Goal: Information Seeking & Learning: Learn about a topic

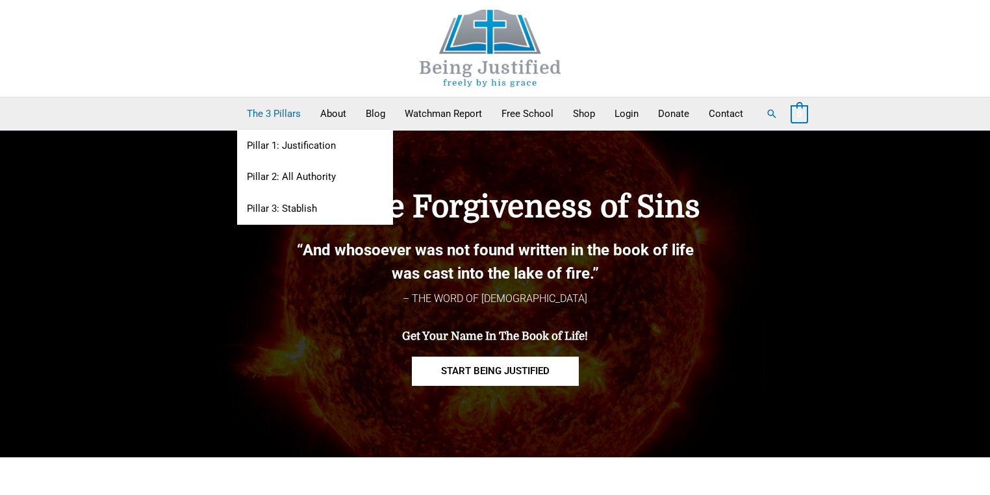
click at [283, 112] on link "The 3 Pillars" at bounding box center [273, 113] width 73 height 32
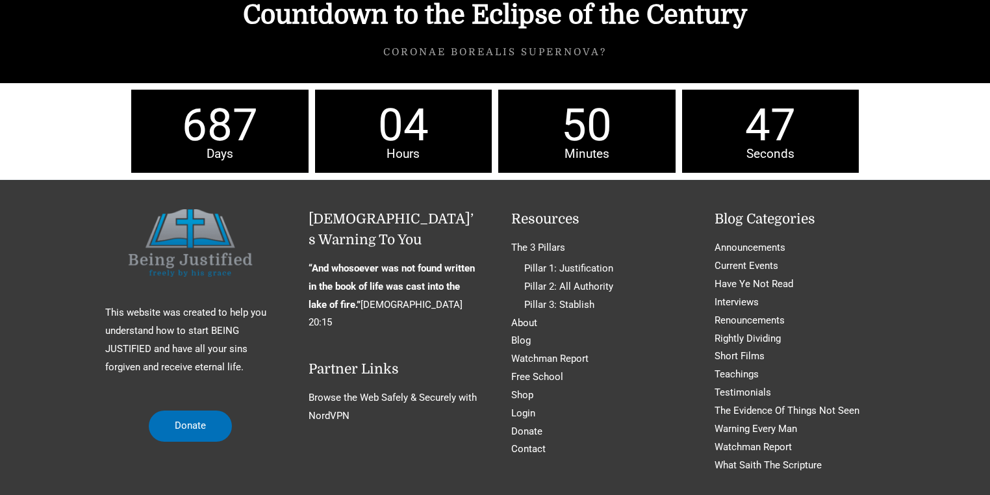
scroll to position [5821, 0]
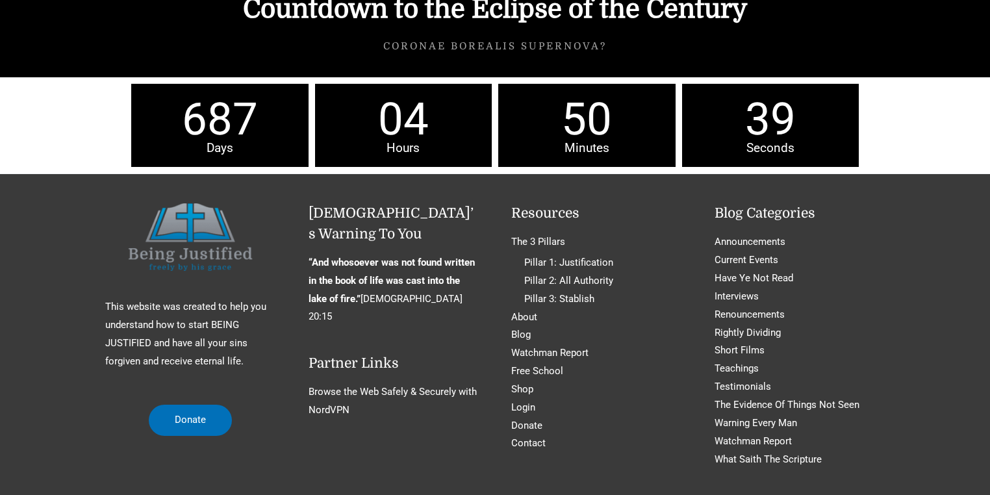
drag, startPoint x: 923, startPoint y: 6, endPoint x: 640, endPoint y: 134, distance: 310.5
click at [640, 173] on div "This website was created to help you understand how to start BEING JUSTIFIED an…" at bounding box center [495, 375] width 990 height 404
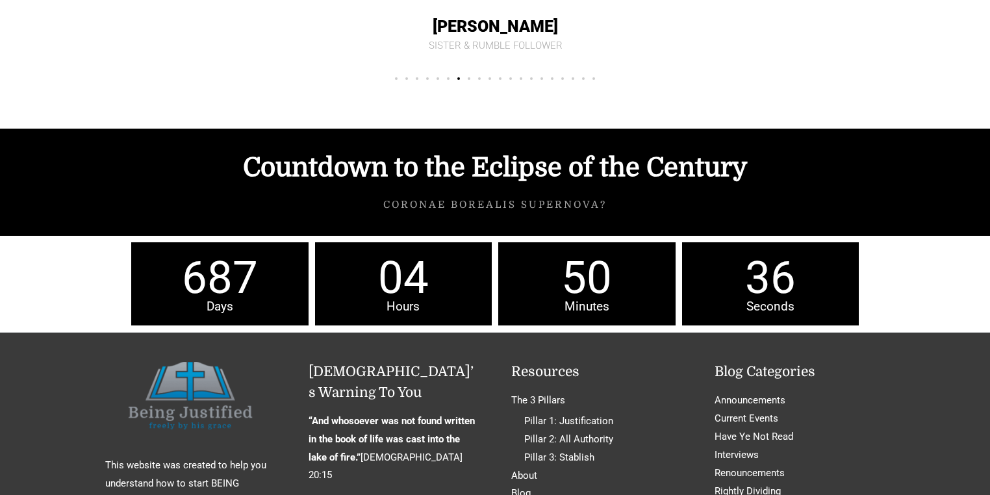
scroll to position [5665, 0]
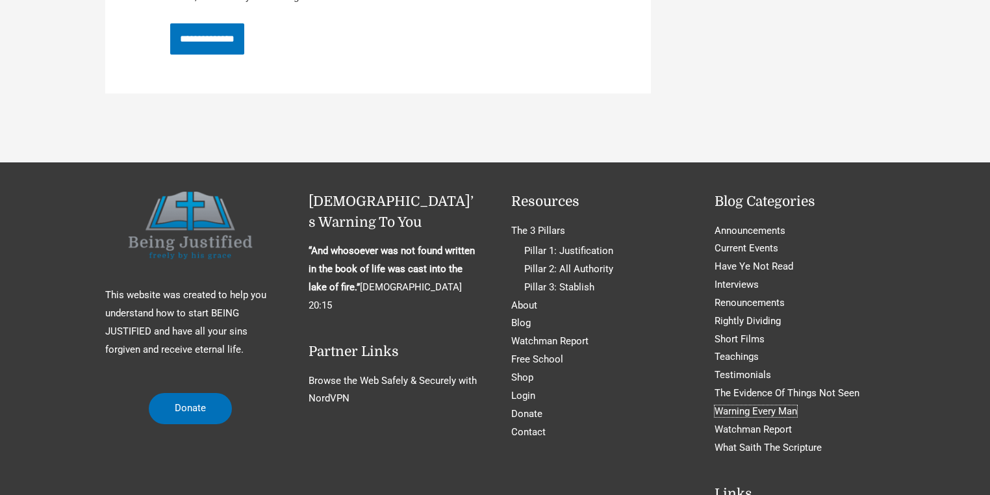
scroll to position [4820, 0]
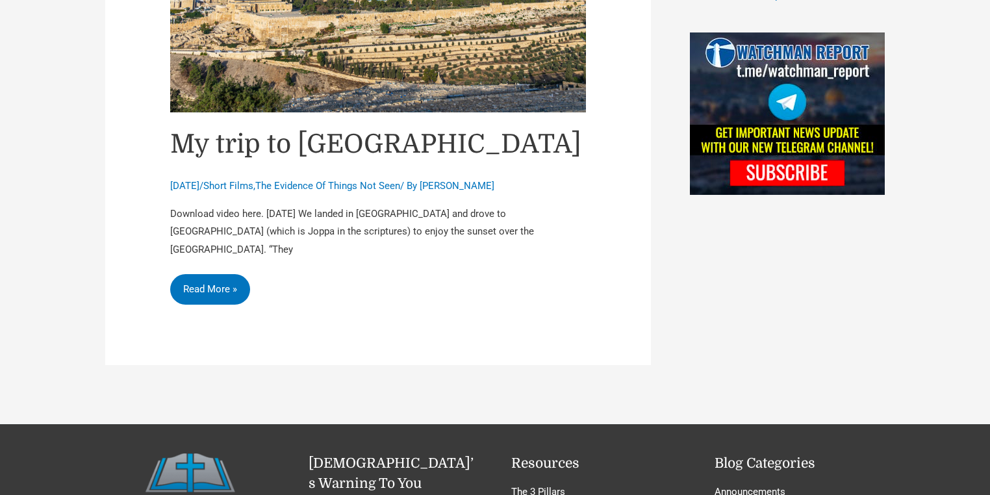
scroll to position [1084, 0]
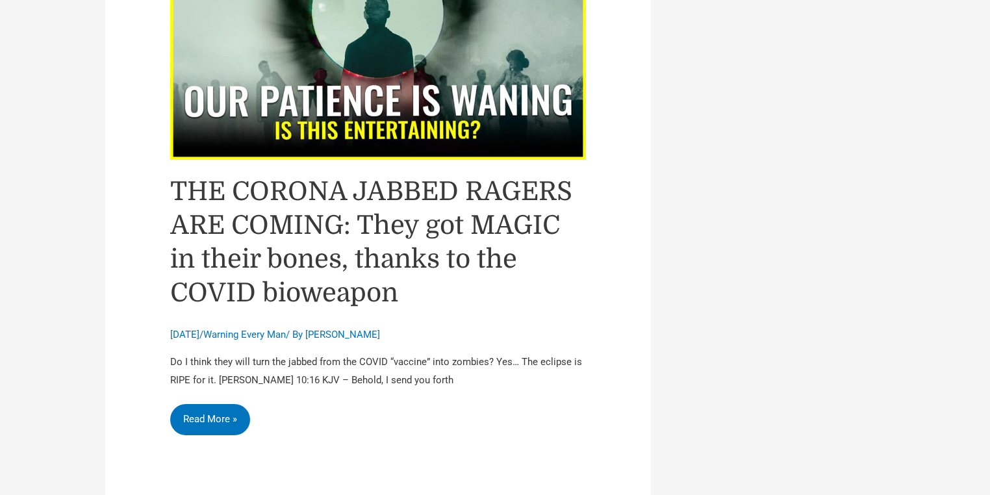
scroll to position [6081, 0]
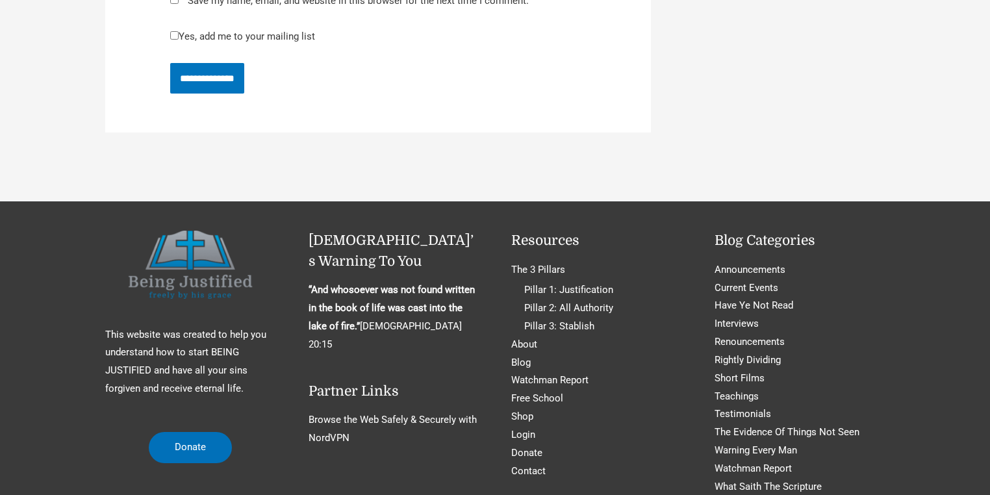
scroll to position [4677, 0]
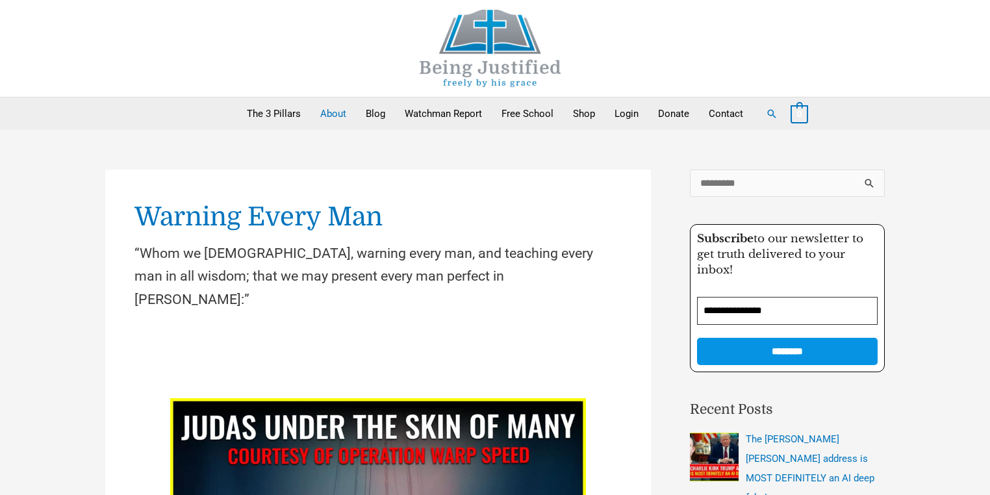
click at [338, 116] on link "About" at bounding box center [333, 113] width 45 height 32
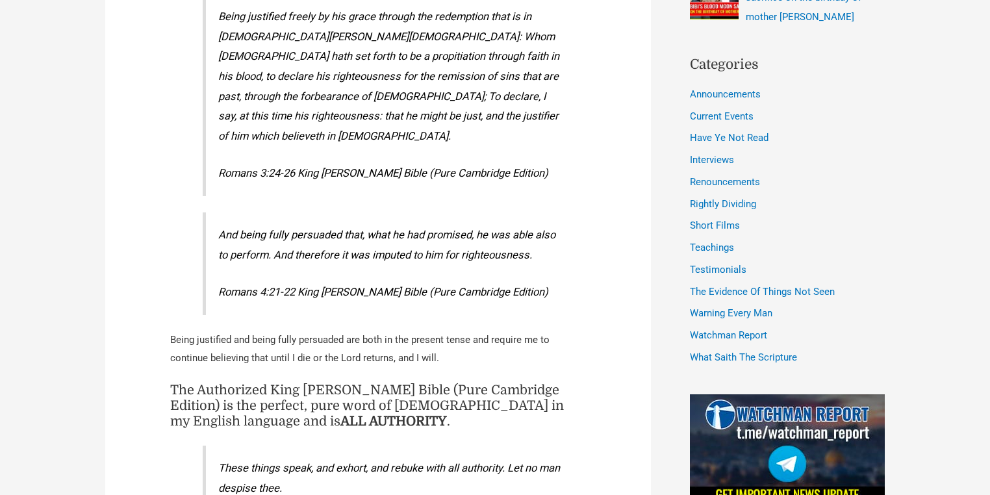
scroll to position [68, 0]
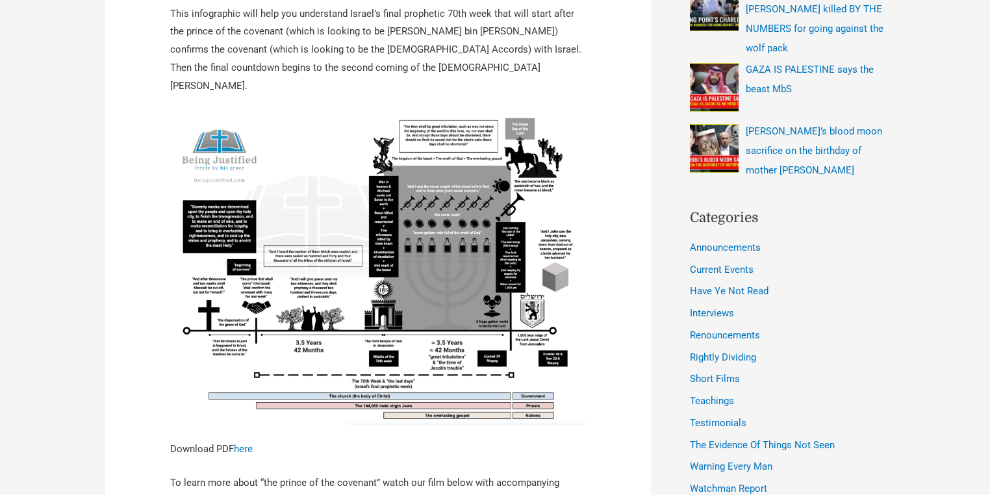
scroll to position [676, 0]
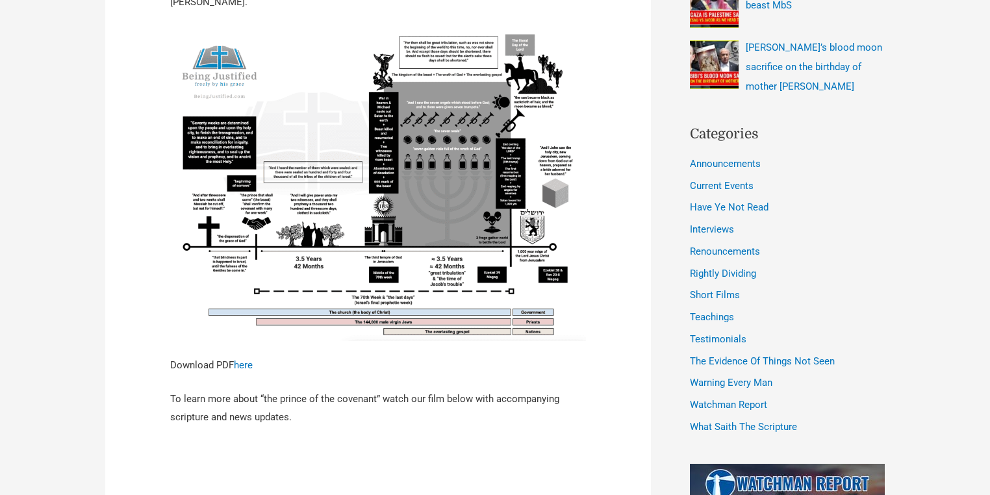
click at [440, 175] on img at bounding box center [378, 184] width 416 height 314
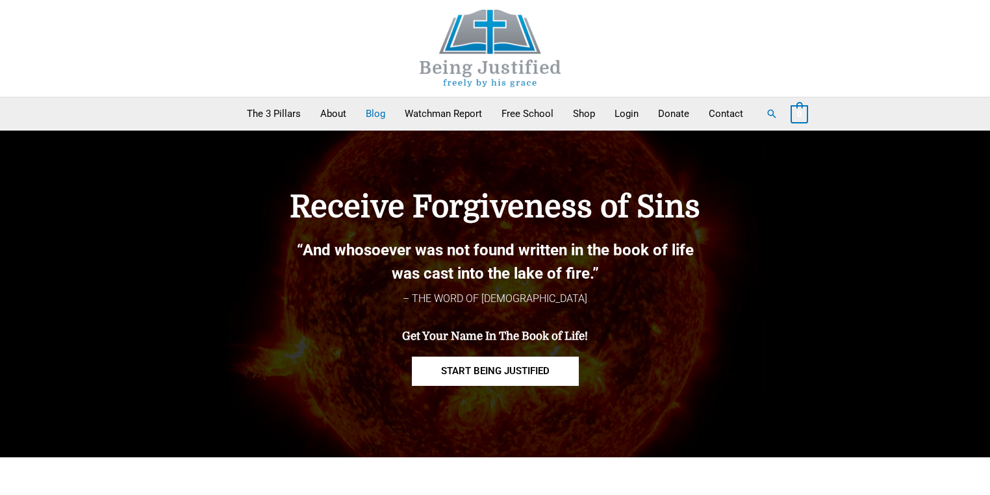
click at [387, 114] on link "Blog" at bounding box center [375, 113] width 39 height 32
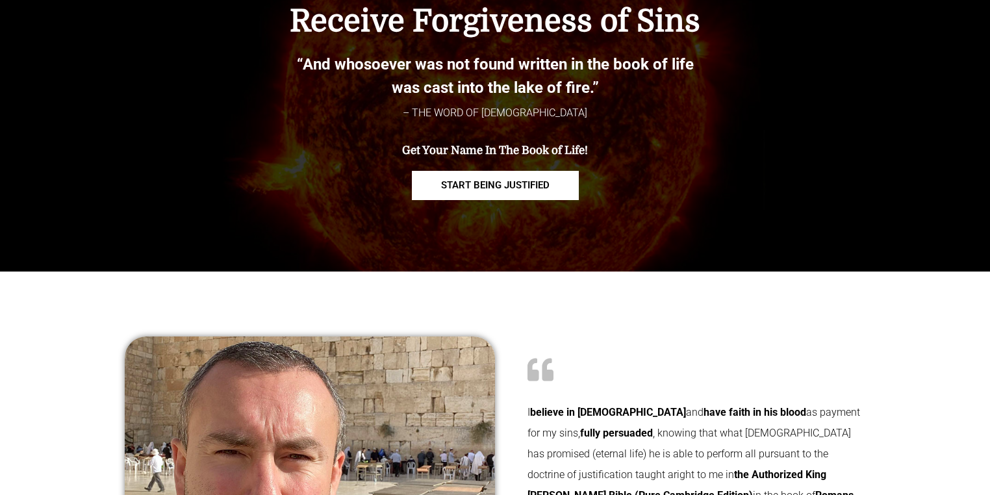
scroll to position [309, 0]
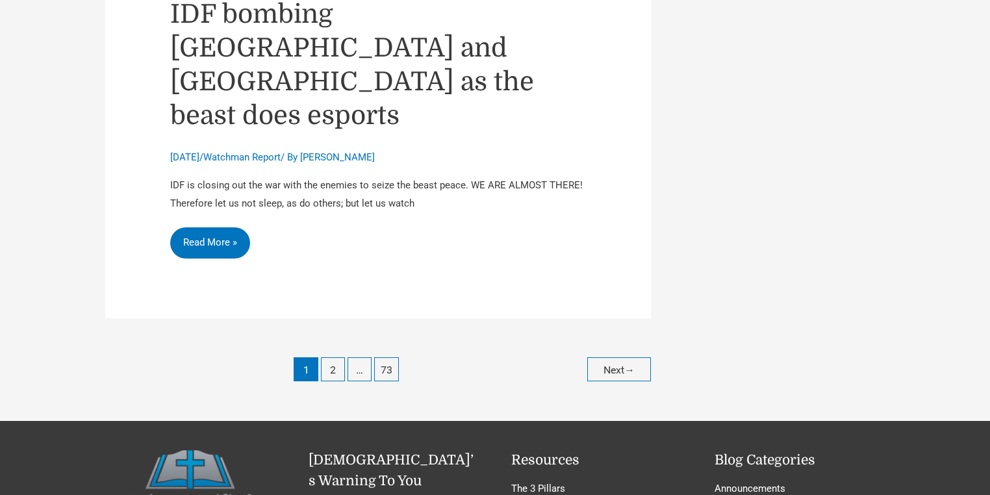
scroll to position [5873, 0]
